Goal: Navigation & Orientation: Find specific page/section

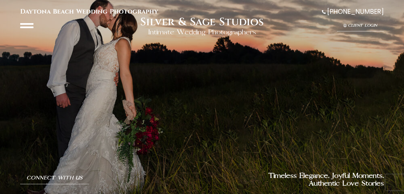
click at [26, 24] on icon at bounding box center [26, 25] width 13 height 13
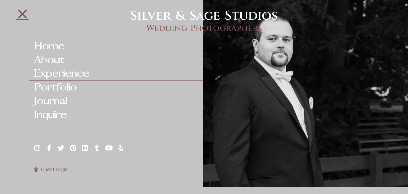
scroll to position [1950, 0]
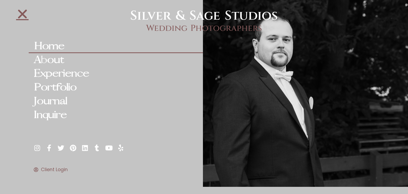
click at [58, 45] on link "Home" at bounding box center [116, 46] width 174 height 14
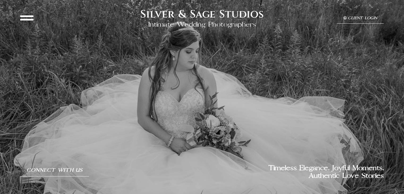
click at [18, 17] on div at bounding box center [202, 97] width 404 height 194
click at [28, 18] on icon at bounding box center [26, 17] width 13 height 13
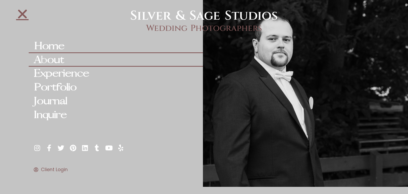
click at [61, 62] on link "About" at bounding box center [116, 60] width 174 height 14
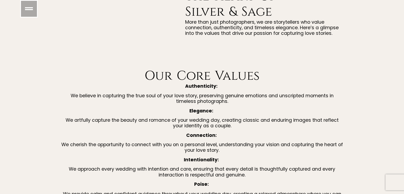
scroll to position [824, 0]
